Goal: Task Accomplishment & Management: Use online tool/utility

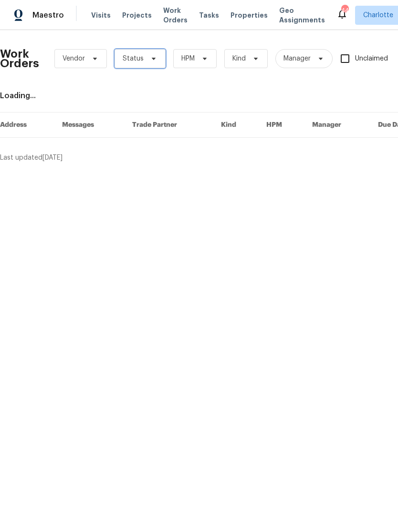
click at [142, 58] on span "Status" at bounding box center [139, 58] width 51 height 19
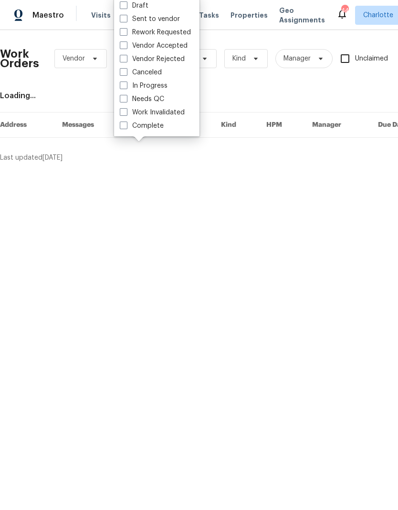
click at [162, 96] on label "Needs QC" at bounding box center [142, 99] width 44 height 10
click at [126, 96] on input "Needs QC" at bounding box center [123, 97] width 6 height 6
checkbox input "true"
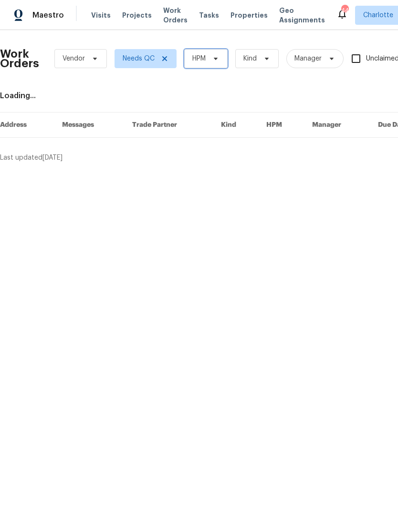
click at [209, 56] on span at bounding box center [214, 59] width 10 height 8
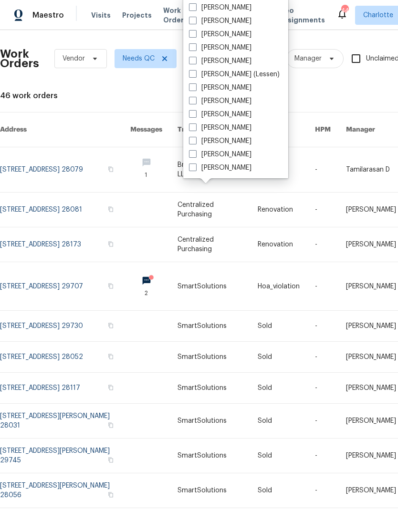
scroll to position [118, 0]
click at [226, 168] on label "[PERSON_NAME]" at bounding box center [220, 168] width 62 height 10
click at [195, 168] on input "[PERSON_NAME]" at bounding box center [192, 166] width 6 height 6
checkbox input "true"
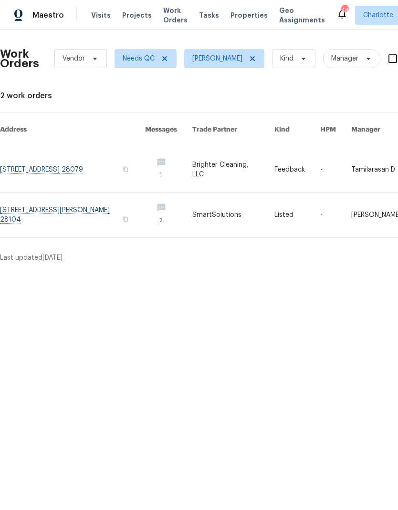
click at [44, 207] on link at bounding box center [72, 215] width 145 height 45
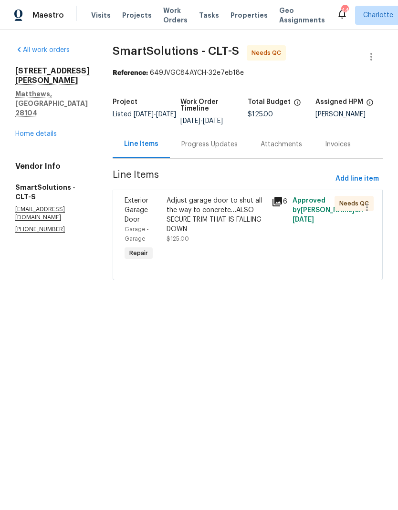
click at [217, 143] on div "Progress Updates" at bounding box center [209, 145] width 56 height 10
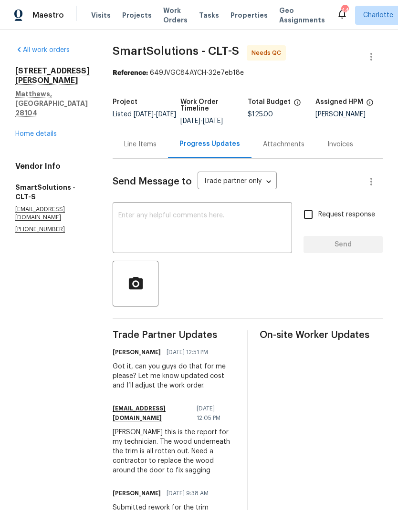
click at [23, 131] on link "Home details" at bounding box center [35, 134] width 41 height 7
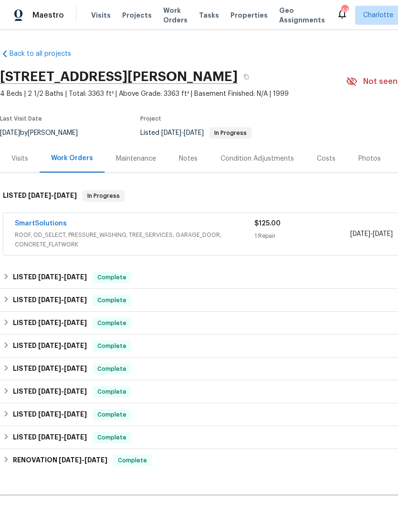
click at [51, 9] on div "Maestro" at bounding box center [32, 15] width 64 height 19
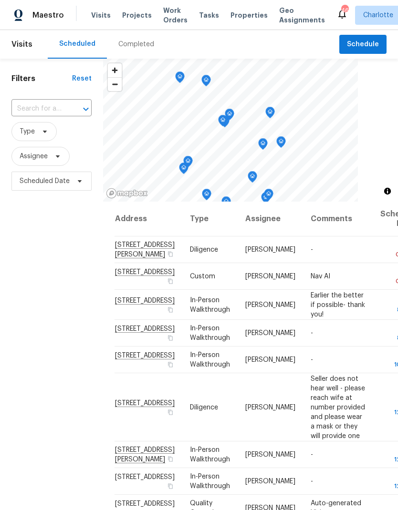
click at [164, 19] on span "Work Orders" at bounding box center [175, 15] width 24 height 19
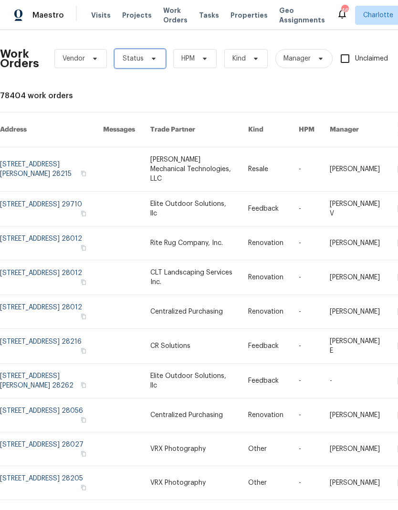
click at [147, 55] on span at bounding box center [152, 59] width 10 height 8
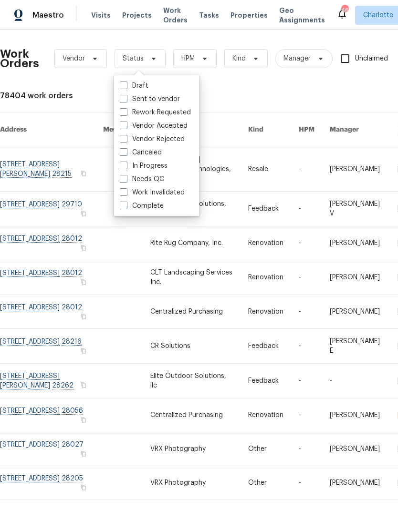
click at [153, 179] on label "Needs QC" at bounding box center [142, 179] width 44 height 10
click at [126, 179] on input "Needs QC" at bounding box center [123, 177] width 6 height 6
checkbox input "true"
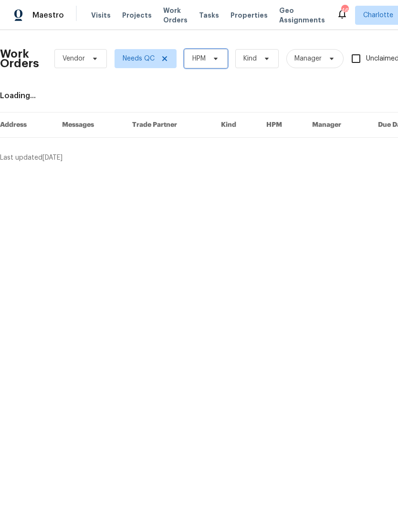
click at [206, 57] on span "HPM" at bounding box center [205, 58] width 43 height 19
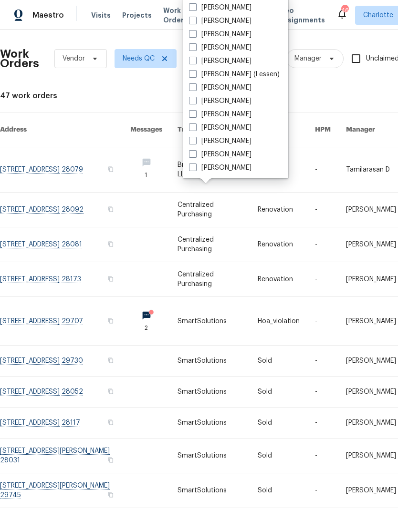
scroll to position [118, 0]
click at [227, 171] on label "[PERSON_NAME]" at bounding box center [220, 168] width 62 height 10
click at [195, 169] on input "[PERSON_NAME]" at bounding box center [192, 166] width 6 height 6
checkbox input "true"
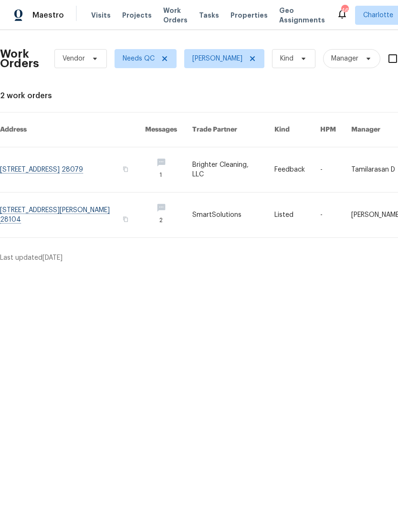
click at [33, 154] on link at bounding box center [72, 169] width 145 height 45
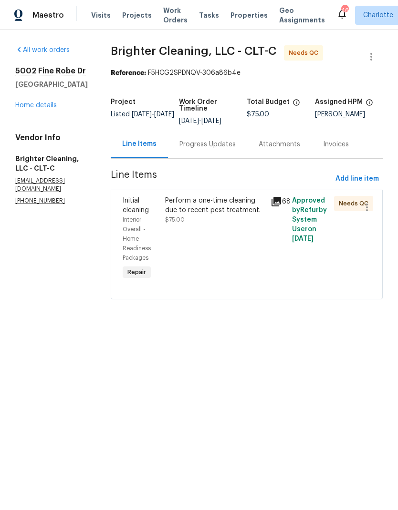
click at [276, 204] on icon at bounding box center [276, 202] width 10 height 10
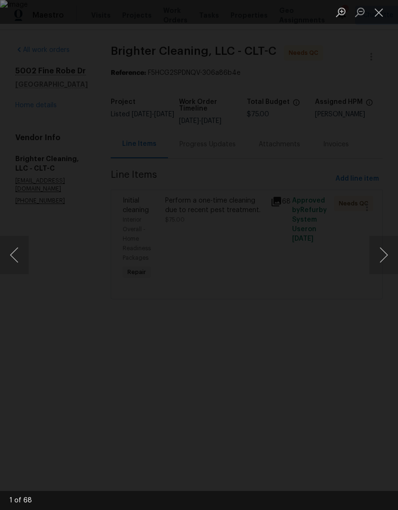
click at [383, 246] on button "Next image" at bounding box center [383, 255] width 29 height 38
click at [380, 252] on button "Next image" at bounding box center [383, 255] width 29 height 38
click at [378, 256] on button "Next image" at bounding box center [383, 255] width 29 height 38
click at [380, 255] on button "Next image" at bounding box center [383, 255] width 29 height 38
click at [382, 260] on button "Next image" at bounding box center [383, 255] width 29 height 38
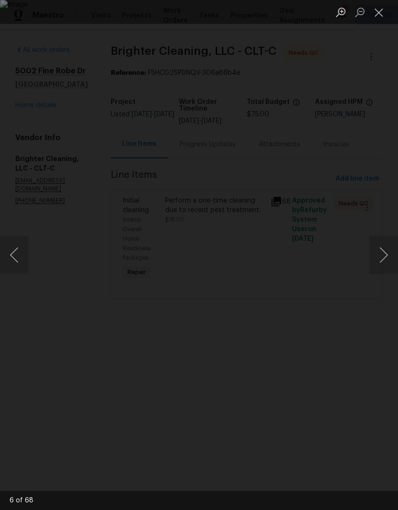
click at [384, 256] on button "Next image" at bounding box center [383, 255] width 29 height 38
click at [378, 260] on button "Next image" at bounding box center [383, 255] width 29 height 38
click at [376, 257] on button "Next image" at bounding box center [383, 255] width 29 height 38
click at [378, 253] on button "Next image" at bounding box center [383, 255] width 29 height 38
click at [376, 250] on button "Next image" at bounding box center [383, 255] width 29 height 38
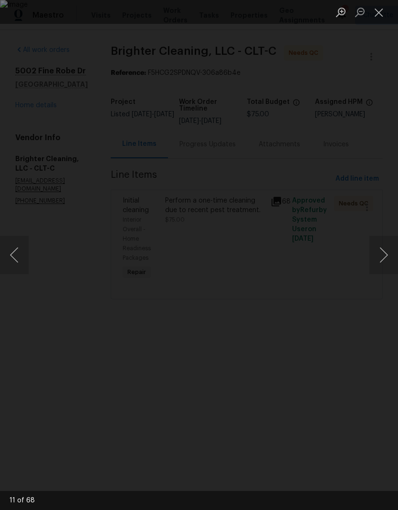
click at [12, 269] on button "Previous image" at bounding box center [14, 255] width 29 height 38
click at [381, 16] on button "Close lightbox" at bounding box center [378, 12] width 19 height 17
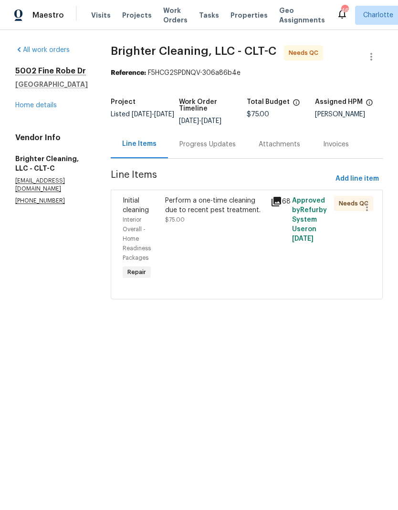
click at [39, 23] on div "Maestro" at bounding box center [32, 15] width 64 height 19
